Goal: Task Accomplishment & Management: Use online tool/utility

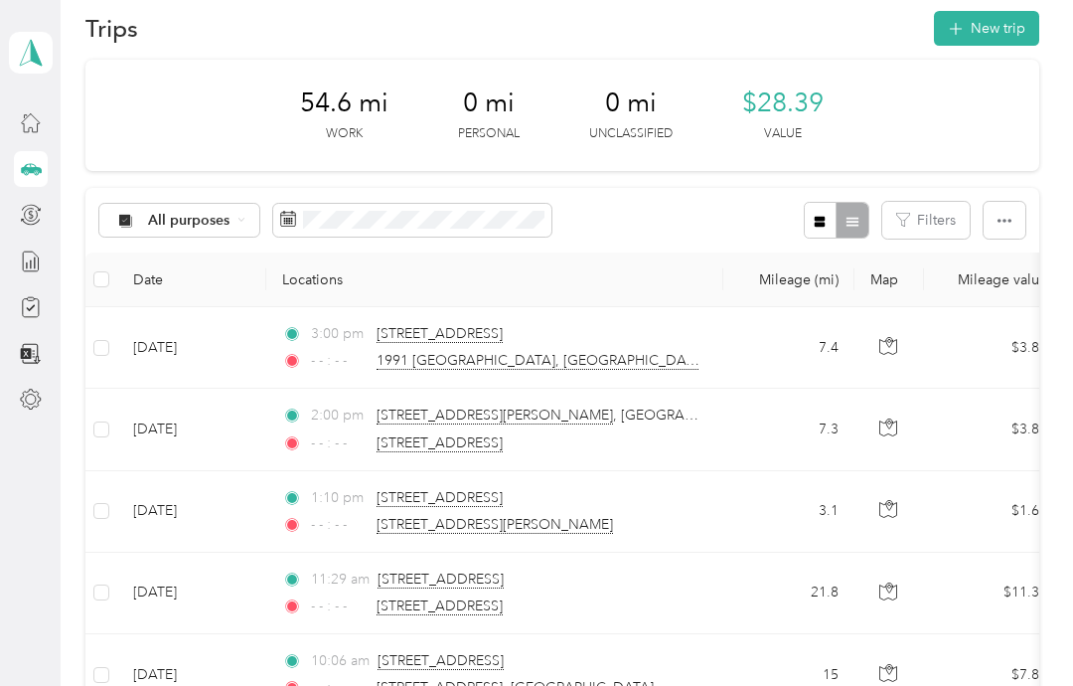
scroll to position [27, 0]
click at [1011, 25] on button "New trip" at bounding box center [986, 29] width 105 height 35
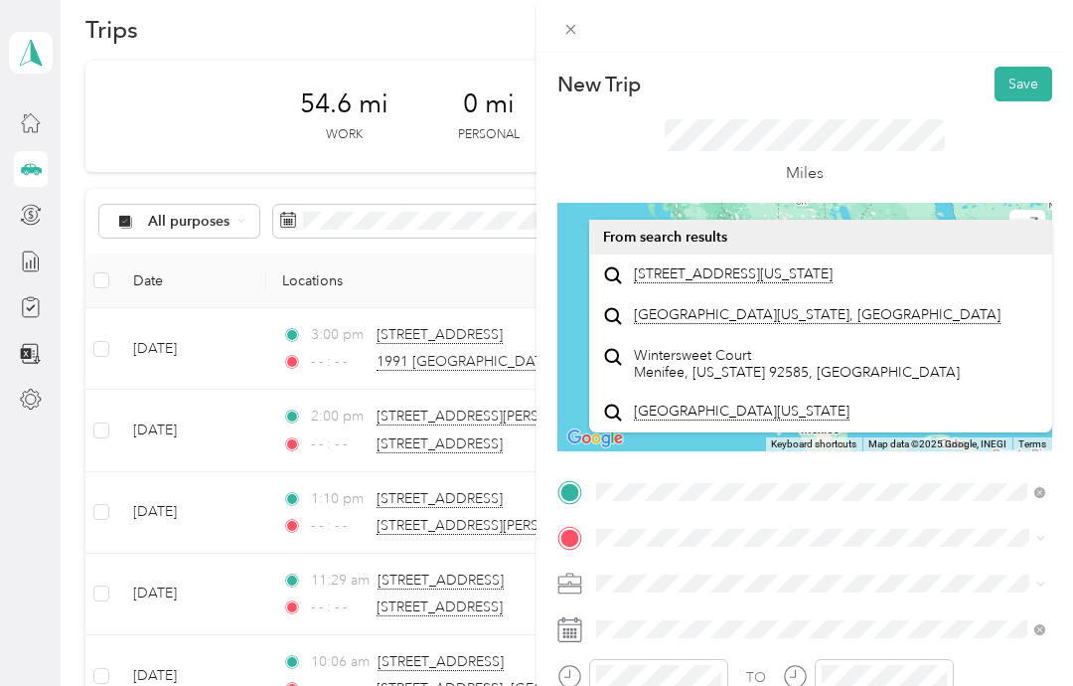
click at [784, 283] on span "[STREET_ADDRESS][US_STATE]" at bounding box center [733, 274] width 199 height 18
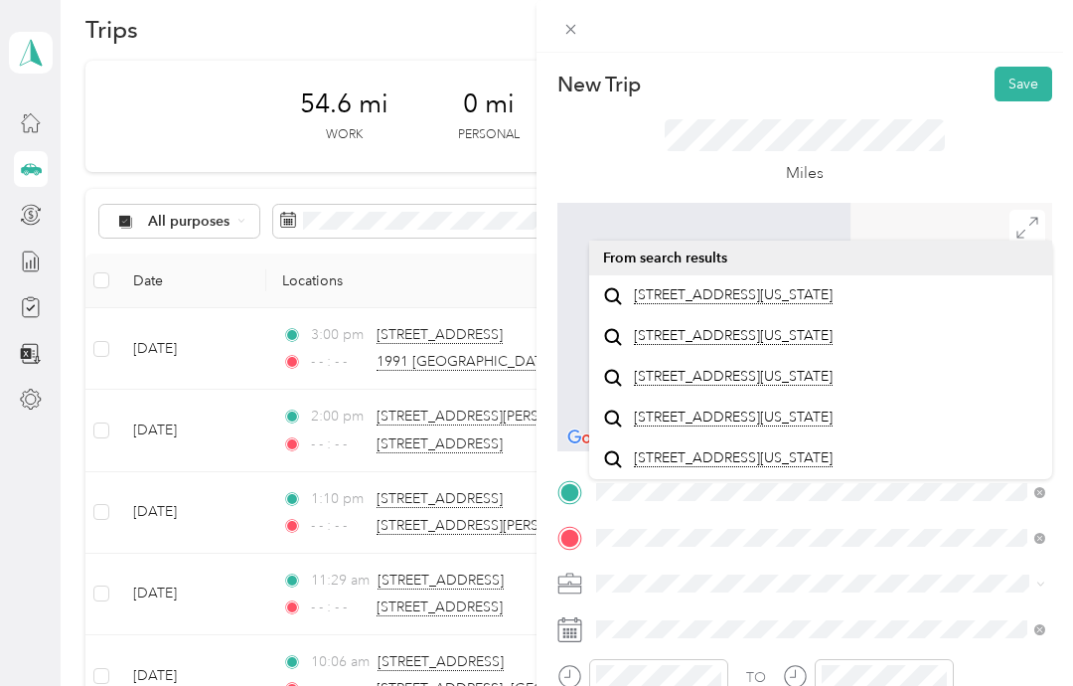
click at [804, 302] on span "[STREET_ADDRESS][US_STATE]" at bounding box center [733, 295] width 199 height 18
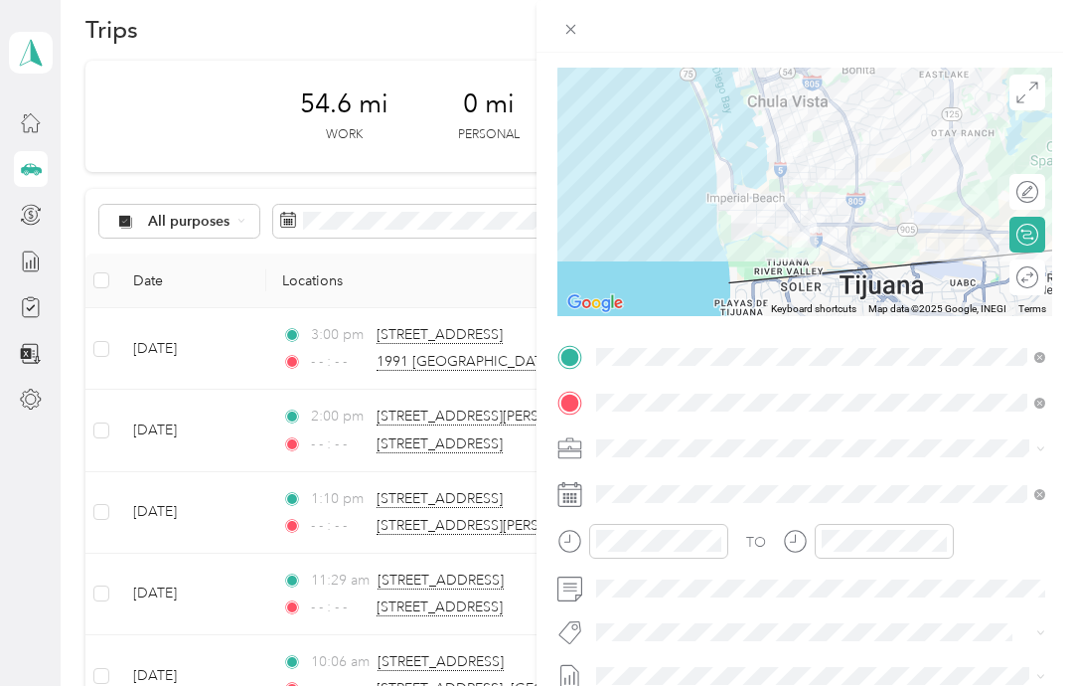
scroll to position [138, 0]
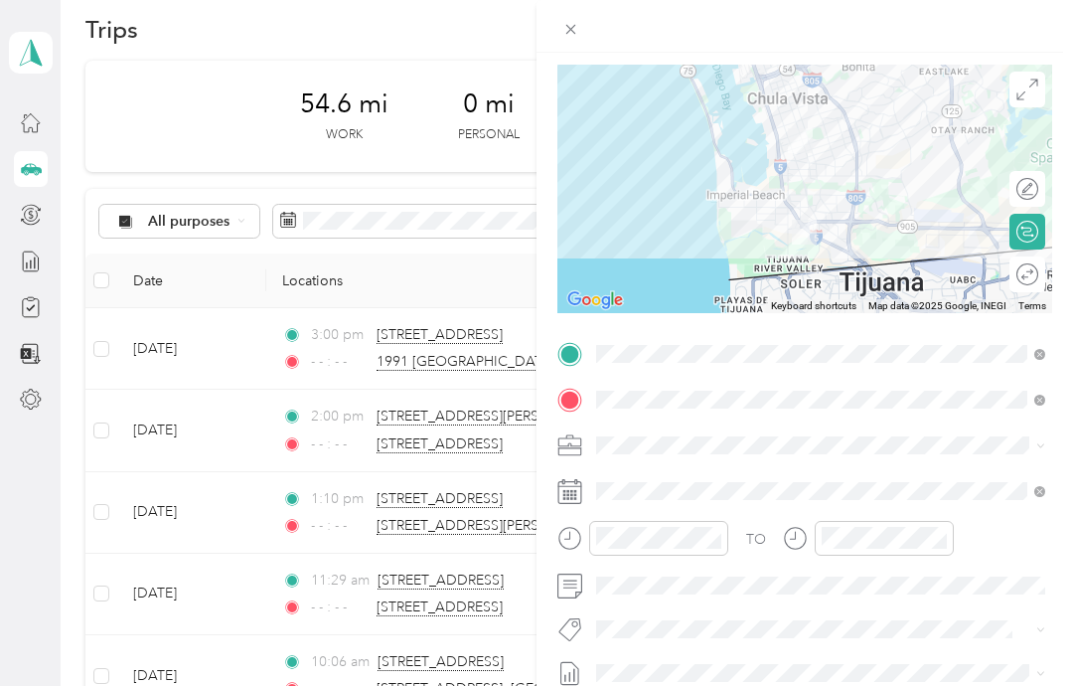
click at [717, 531] on icon "close-circle" at bounding box center [714, 538] width 14 height 14
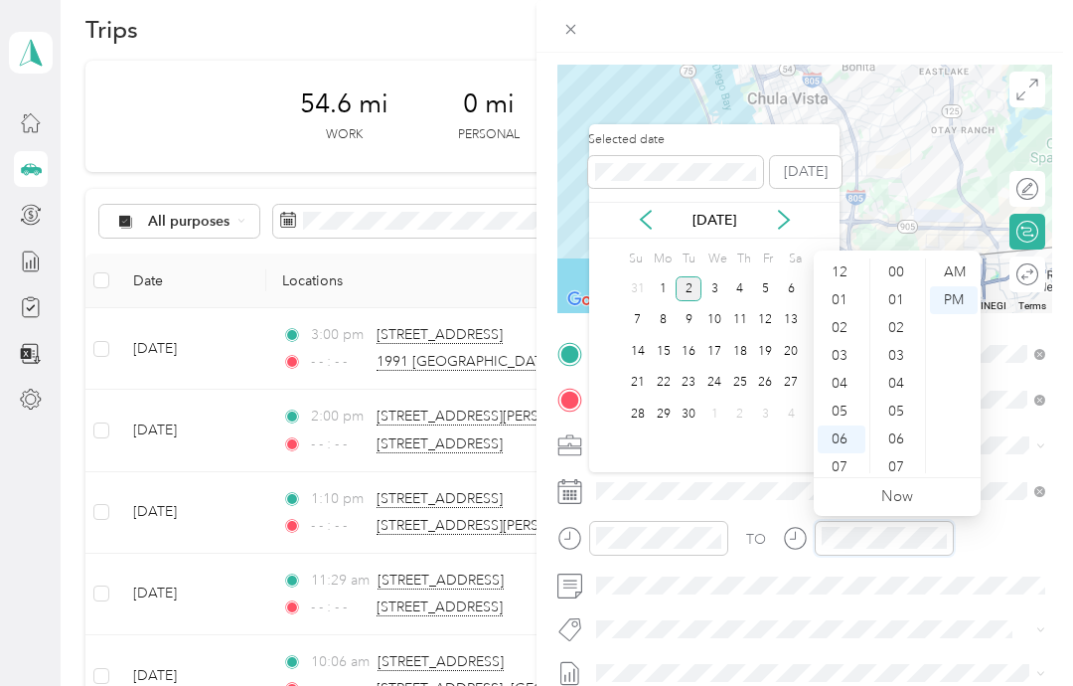
scroll to position [119, 0]
click at [943, 535] on icon "close-circle" at bounding box center [940, 538] width 14 height 14
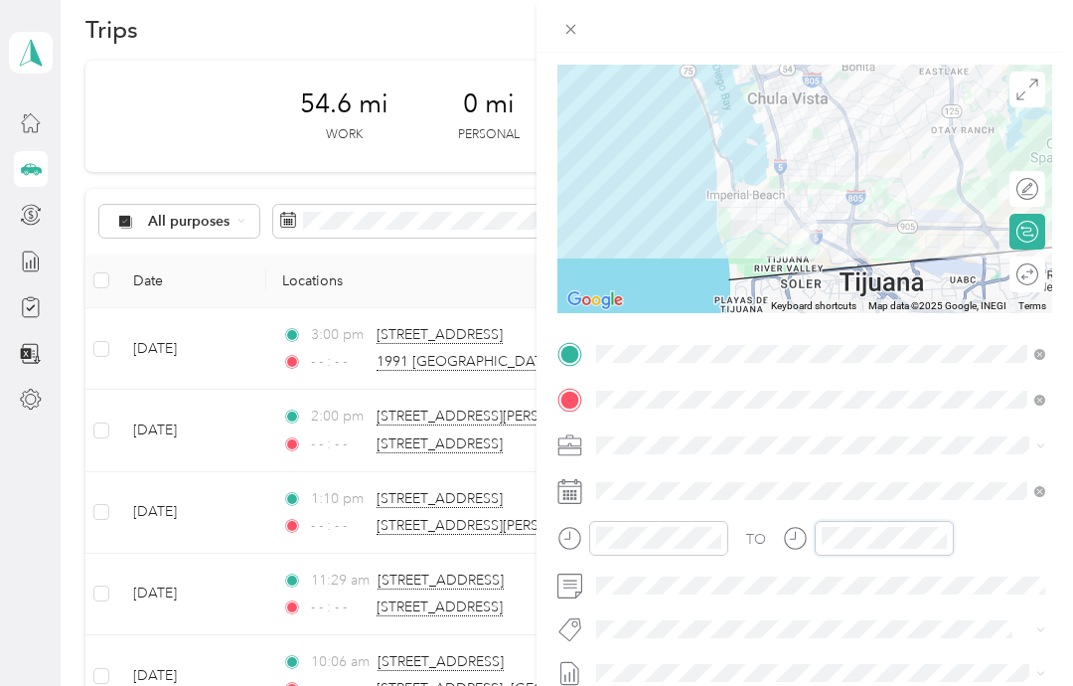
click at [937, 538] on icon "close-circle" at bounding box center [940, 538] width 14 height 14
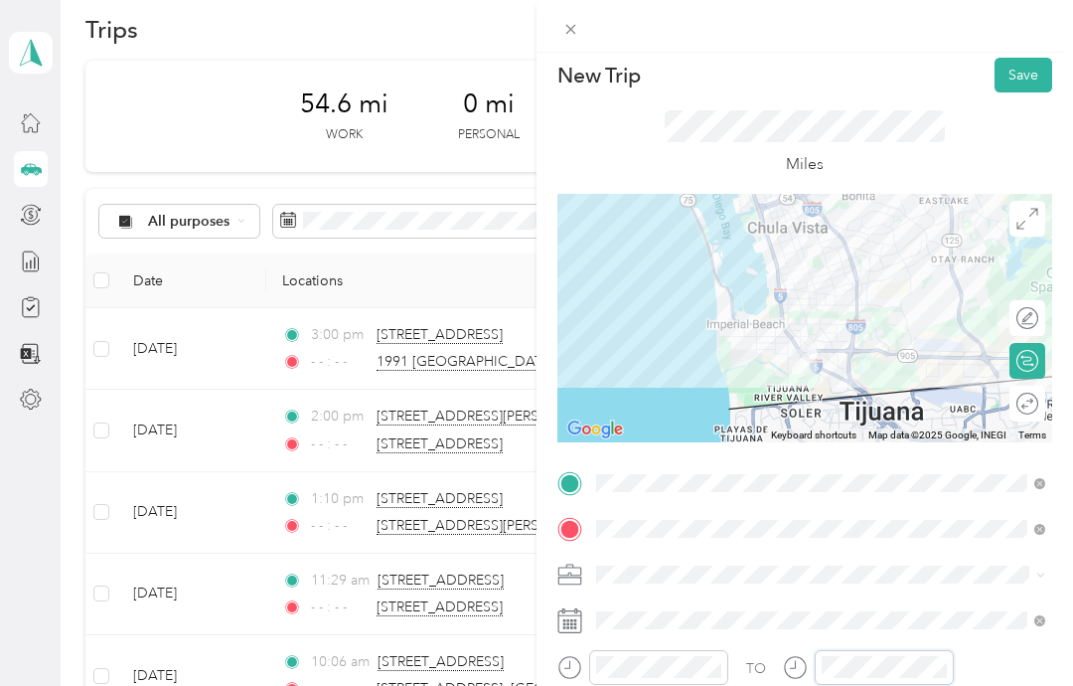
scroll to position [7, 0]
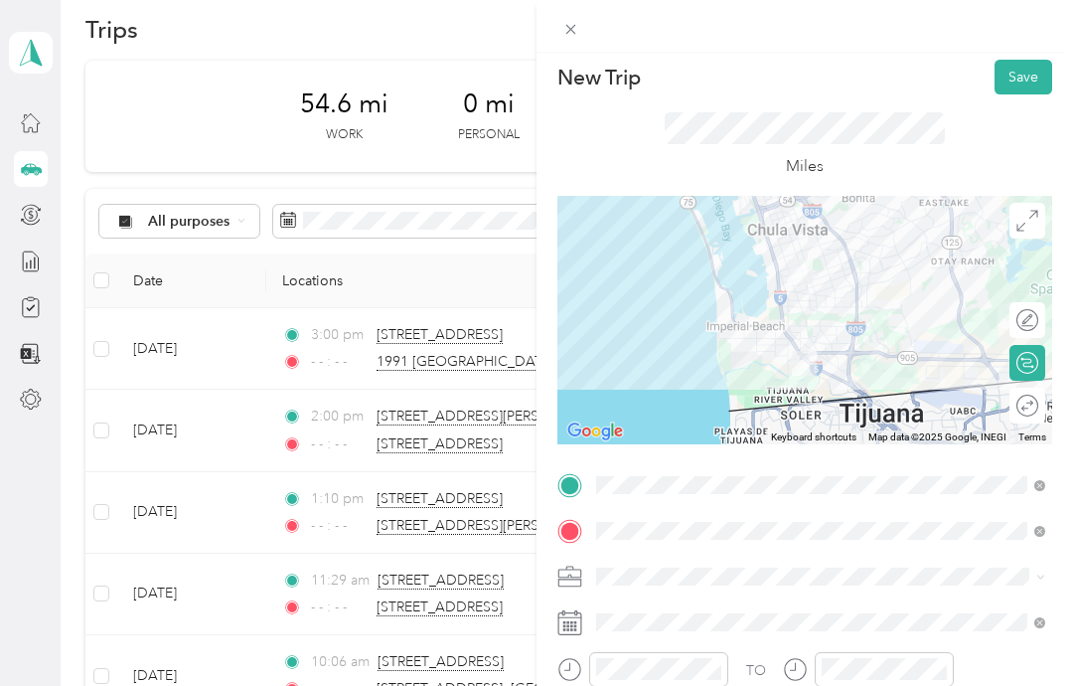
click at [1034, 84] on button "Save" at bounding box center [1023, 77] width 58 height 35
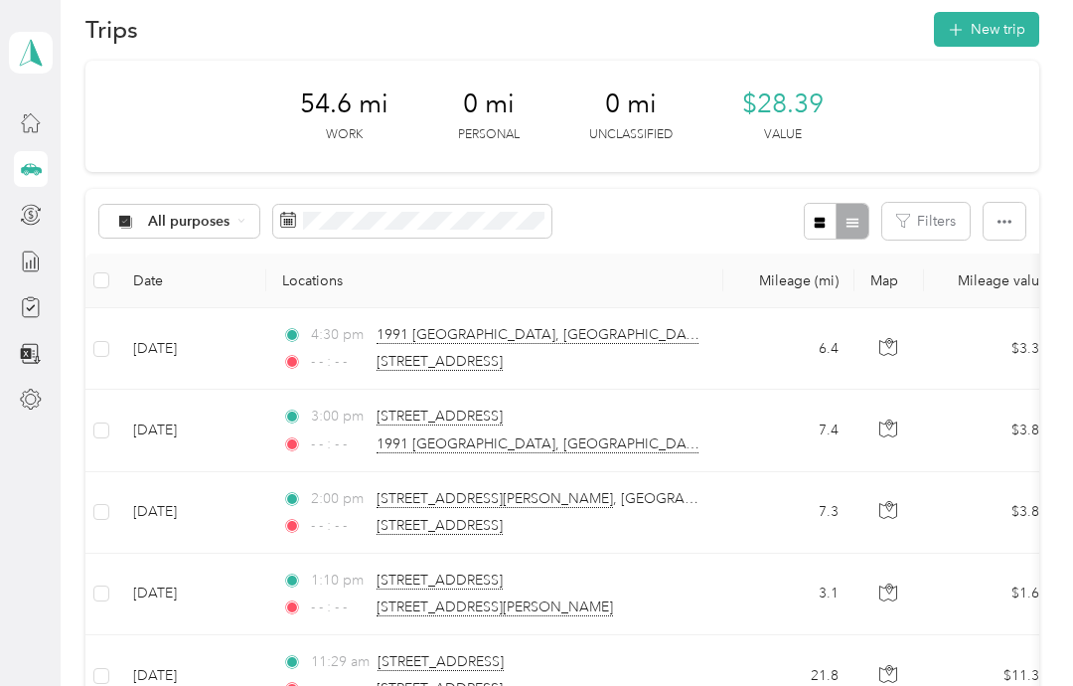
click at [1007, 42] on button "New trip" at bounding box center [986, 29] width 105 height 35
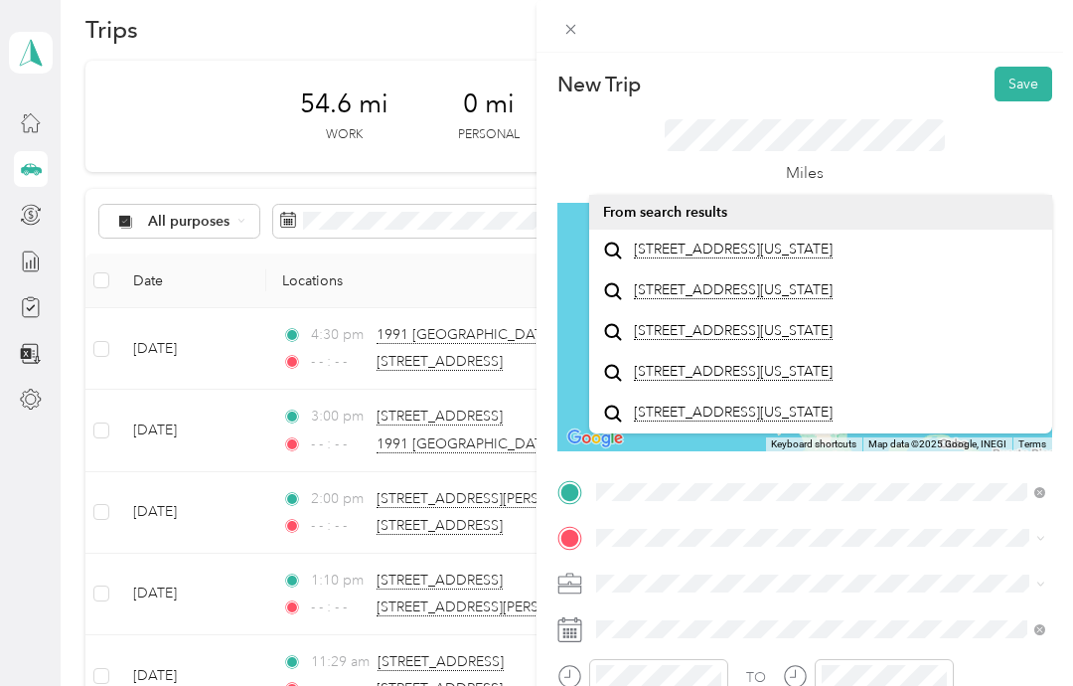
click at [701, 258] on span "[STREET_ADDRESS][US_STATE]" at bounding box center [733, 249] width 199 height 18
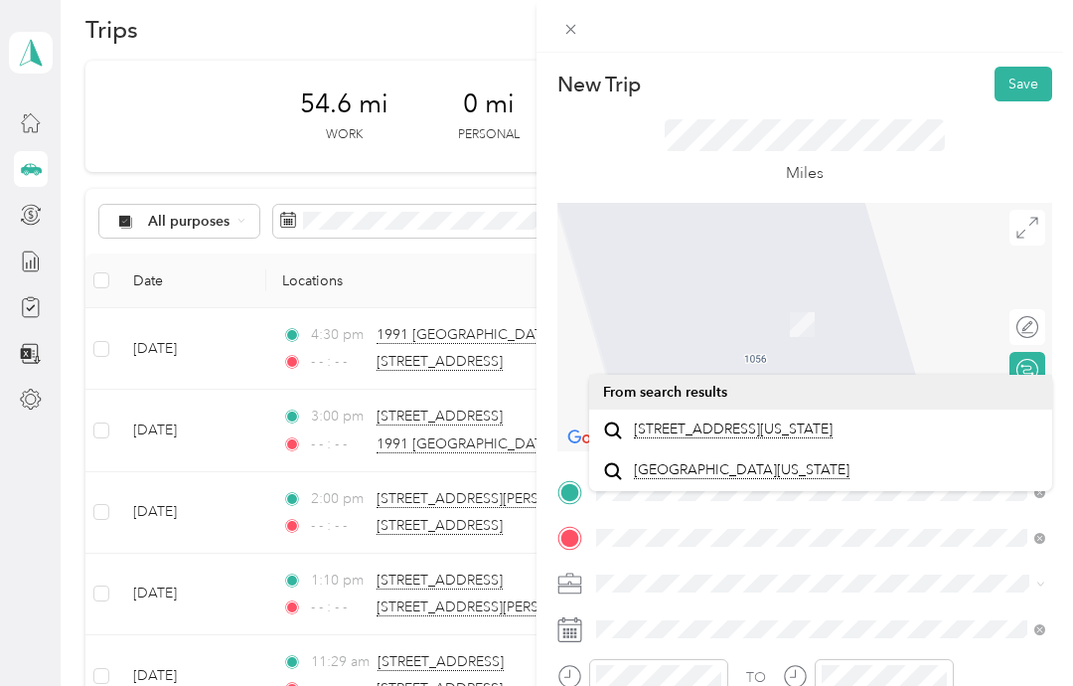
click at [707, 434] on span "[STREET_ADDRESS][US_STATE]" at bounding box center [733, 429] width 199 height 18
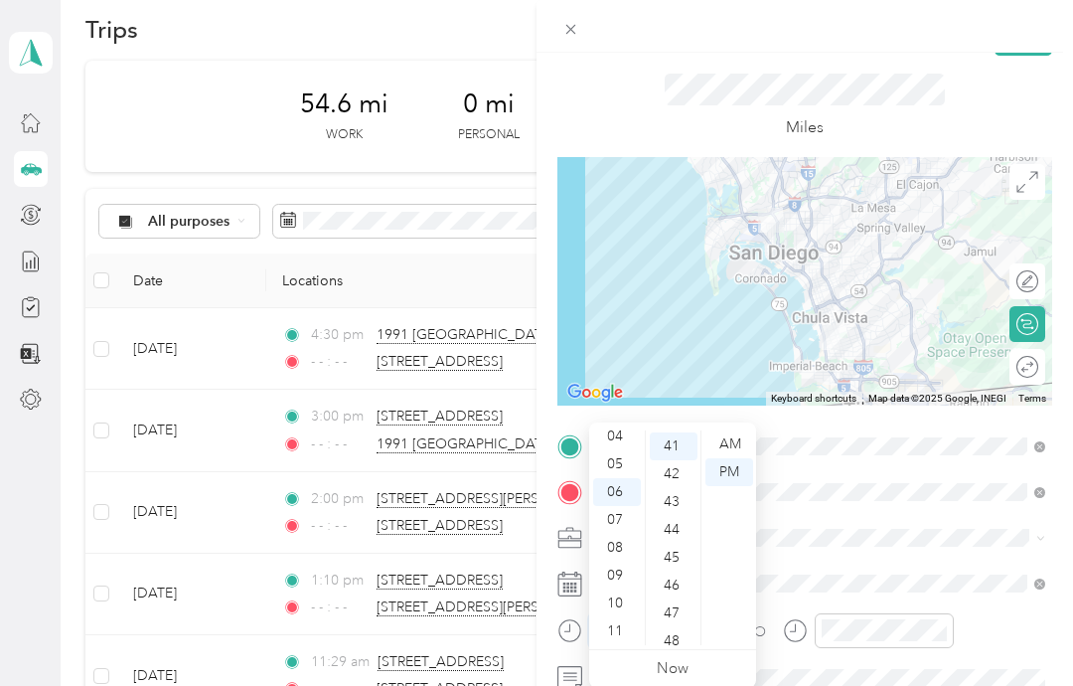
scroll to position [79, 0]
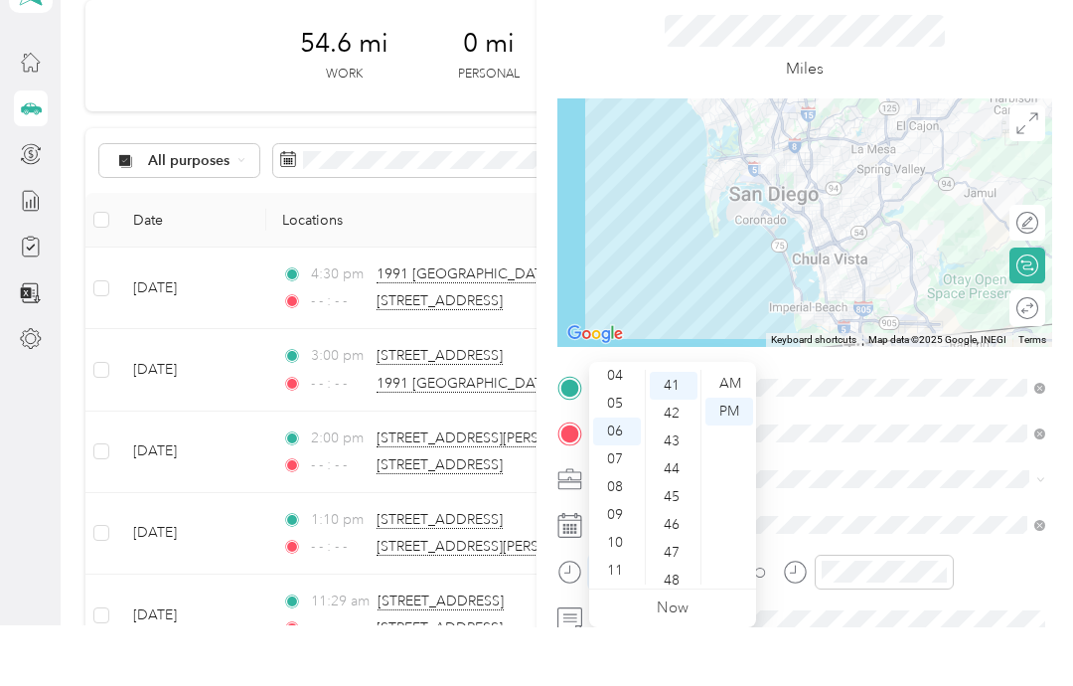
click at [715, 623] on icon "close-circle" at bounding box center [714, 630] width 14 height 14
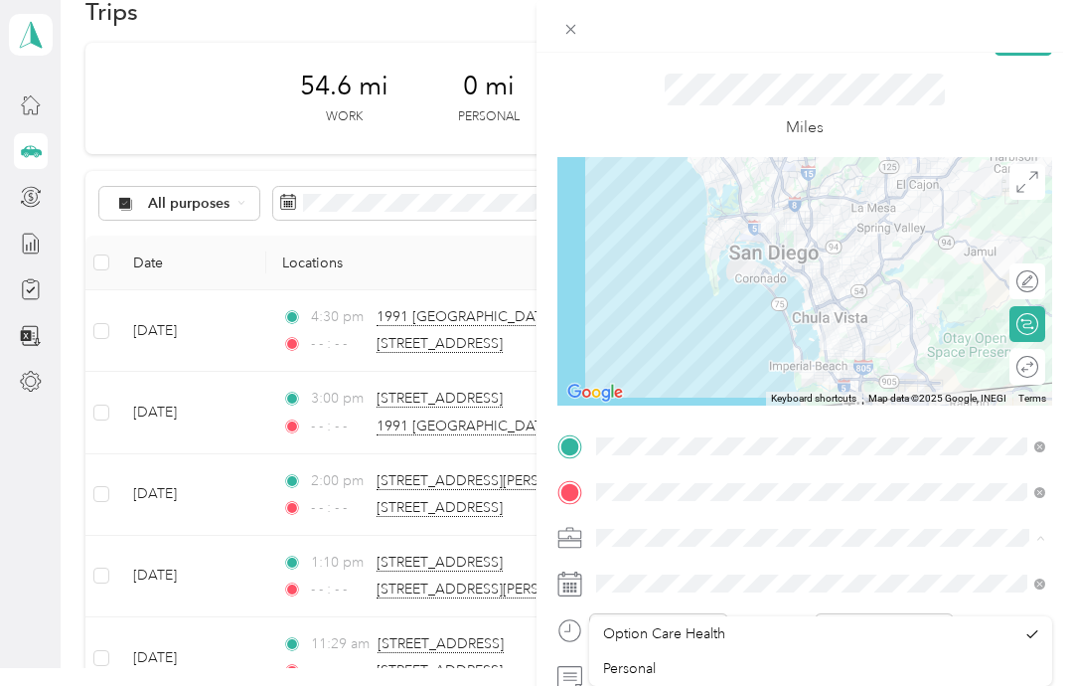
click at [887, 623] on div "Option Care Health" at bounding box center [809, 633] width 412 height 21
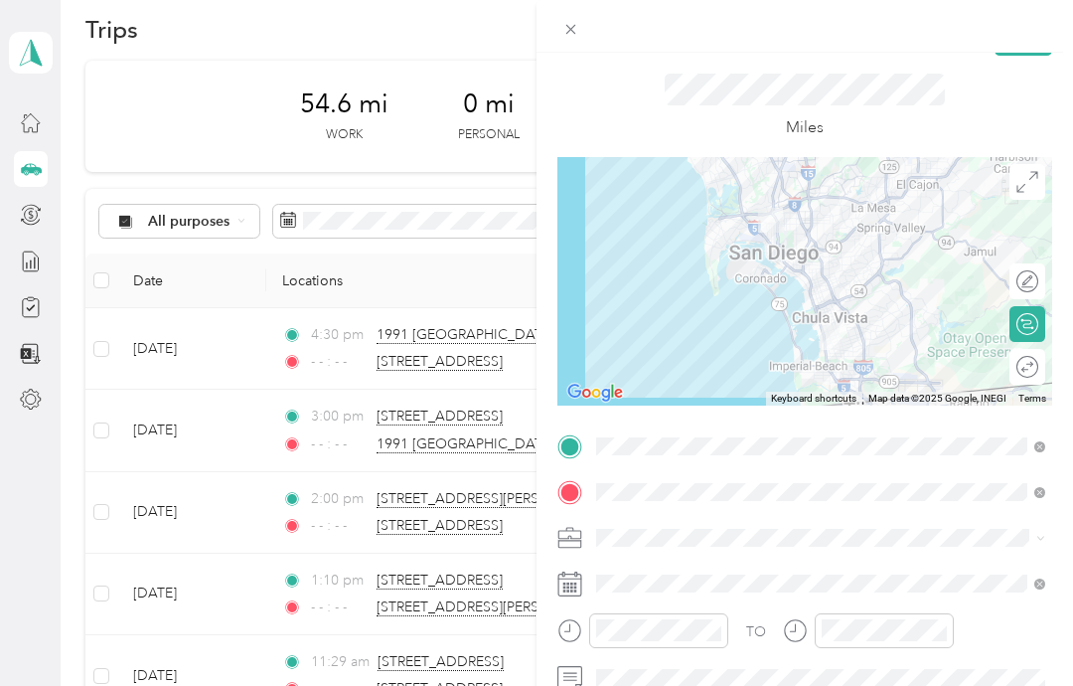
click at [944, 626] on icon "close-circle" at bounding box center [940, 630] width 14 height 14
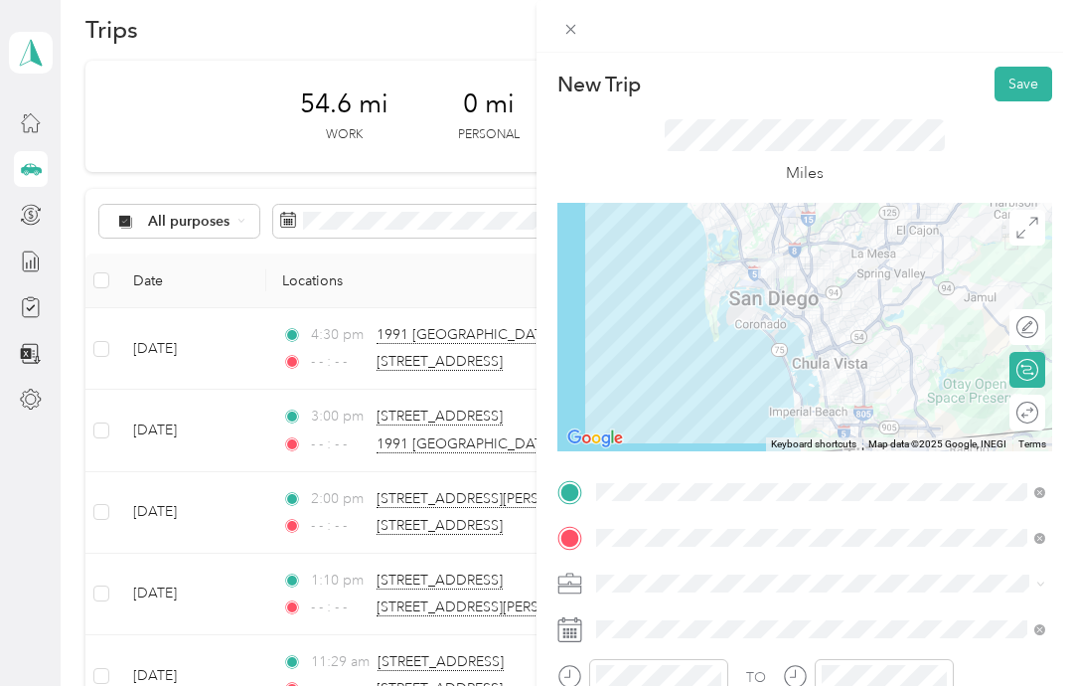
scroll to position [0, 0]
click at [1018, 93] on button "Save" at bounding box center [1023, 84] width 58 height 35
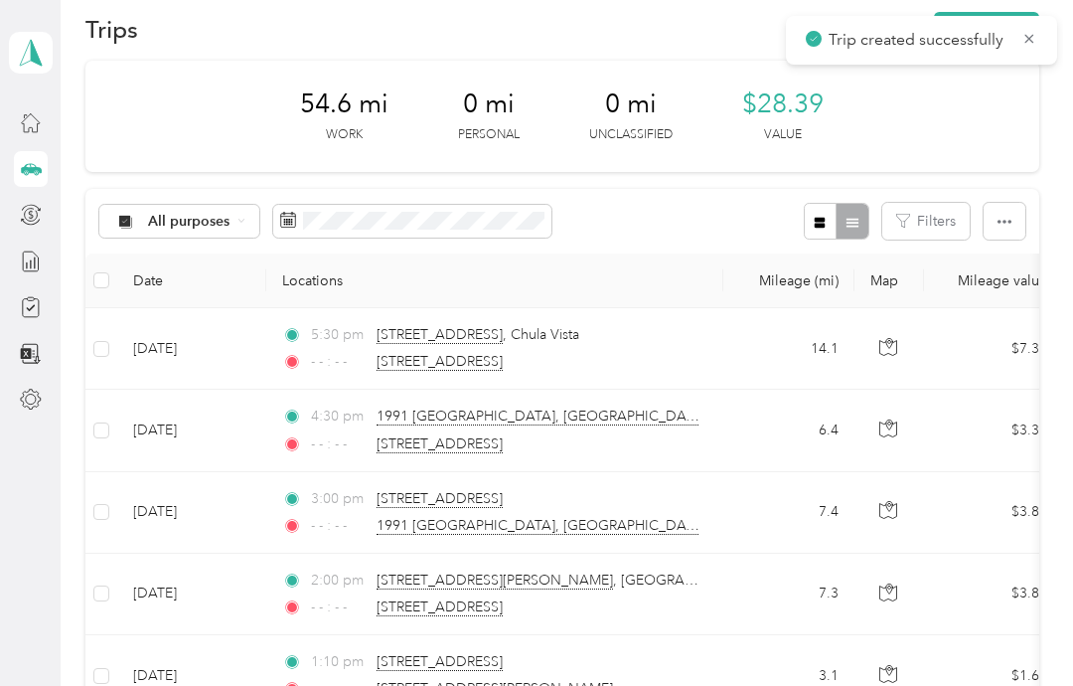
click at [1035, 44] on icon at bounding box center [1029, 39] width 16 height 18
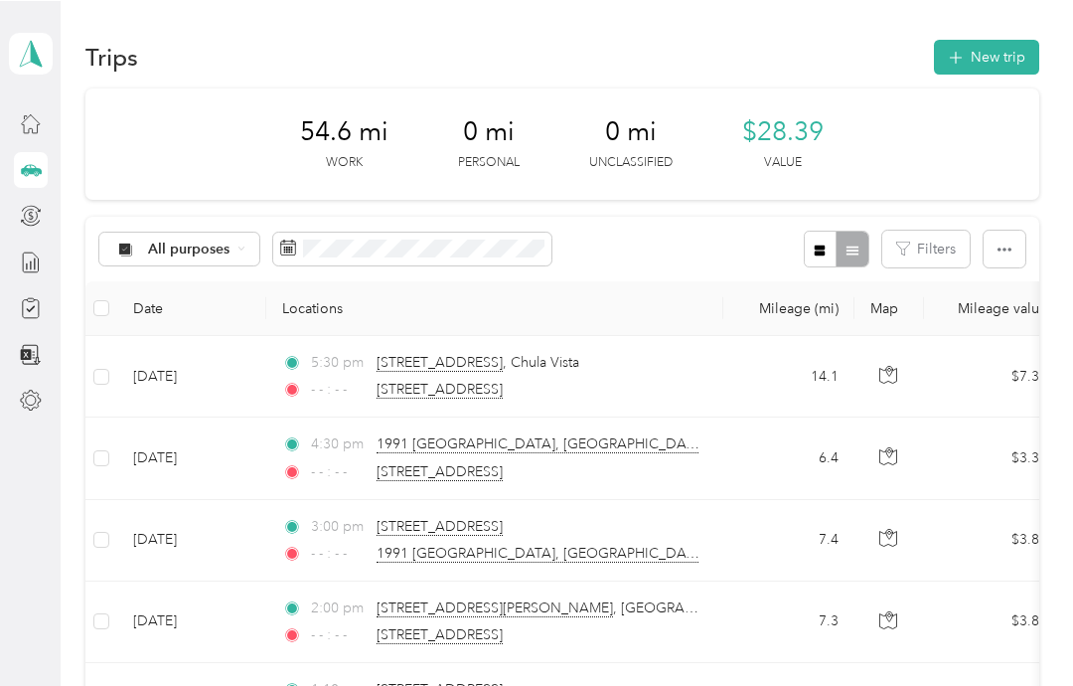
click at [994, 55] on button "New trip" at bounding box center [986, 56] width 105 height 35
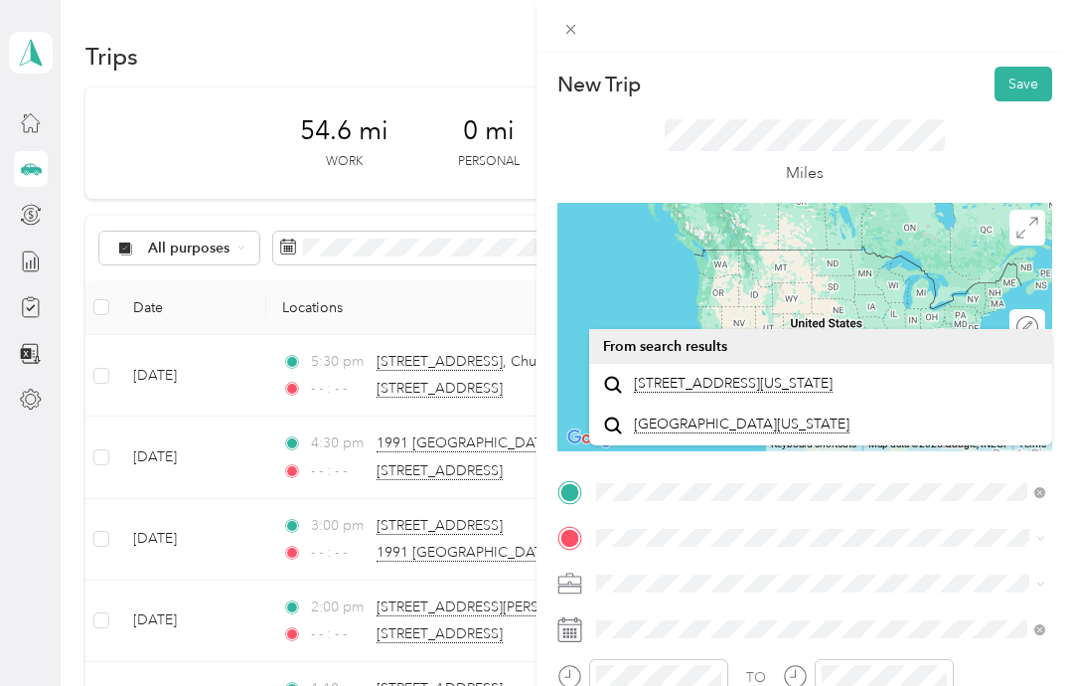
click at [744, 392] on span "[STREET_ADDRESS][US_STATE]" at bounding box center [733, 384] width 199 height 18
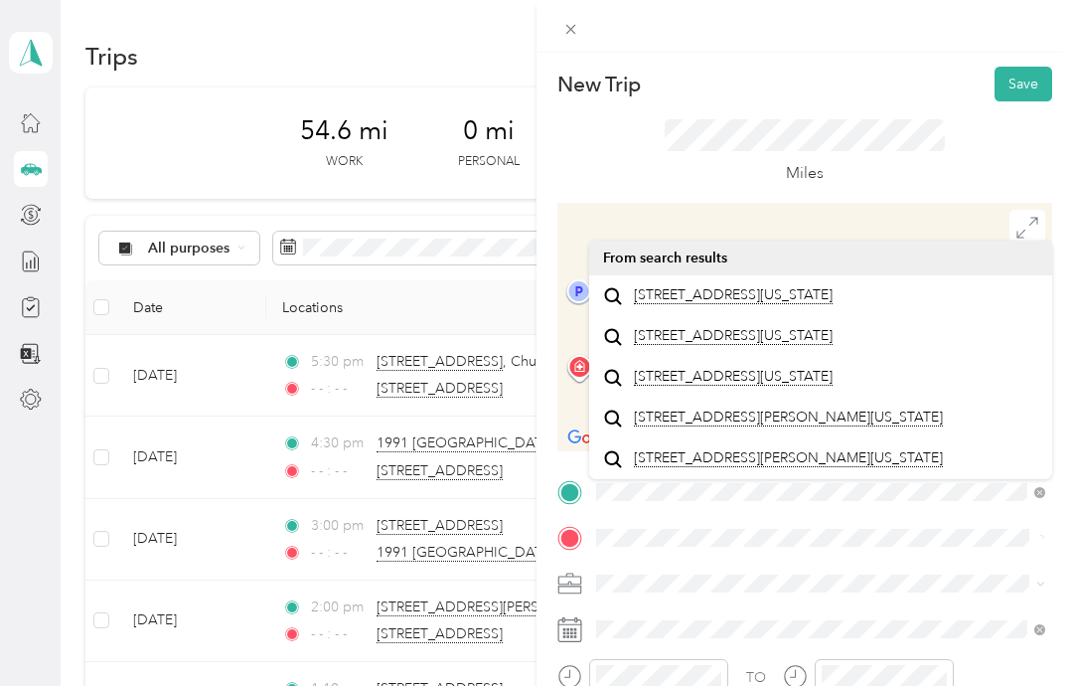
click at [737, 304] on span "[STREET_ADDRESS][US_STATE]" at bounding box center [733, 295] width 199 height 18
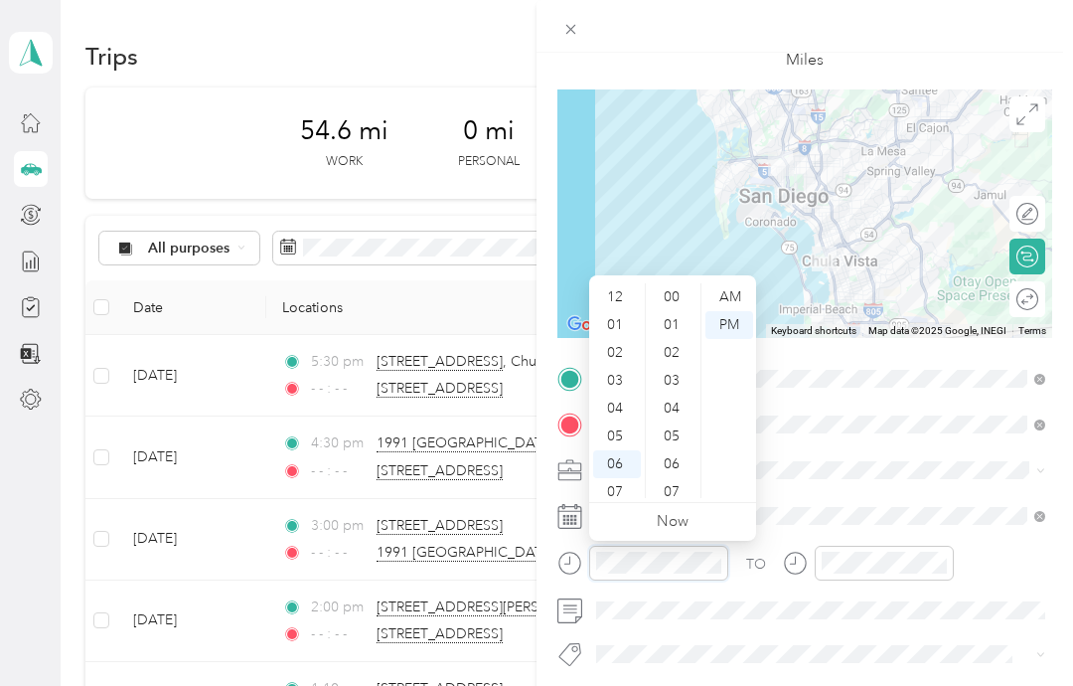
scroll to position [119, 0]
click at [715, 564] on icon "close-circle" at bounding box center [714, 562] width 14 height 14
click at [940, 558] on icon "close-circle" at bounding box center [940, 562] width 14 height 14
